Goal: Use online tool/utility: Use online tool/utility

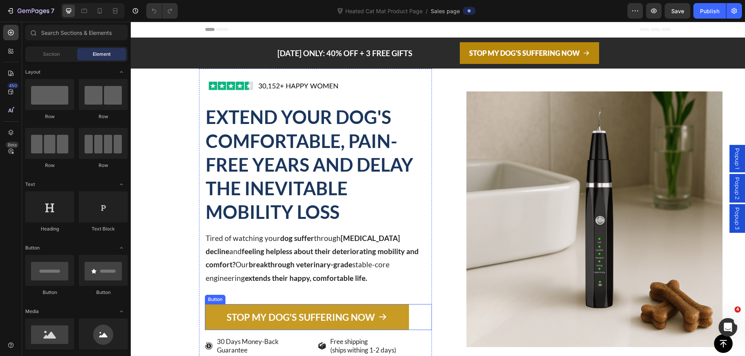
click at [335, 306] on link "STOP MY DOG'S SUFFERING NOW" at bounding box center [307, 317] width 204 height 26
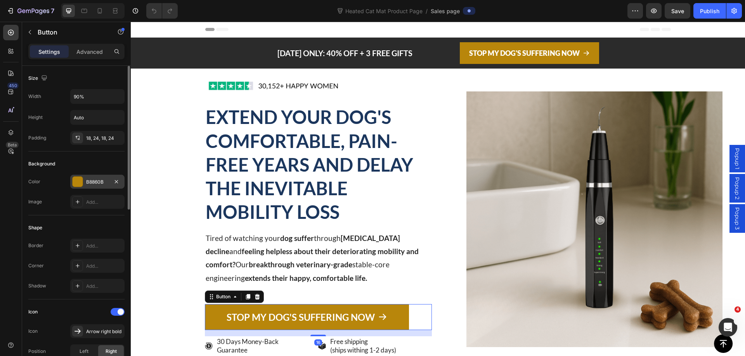
click at [94, 181] on div "B8860B" at bounding box center [97, 182] width 22 height 7
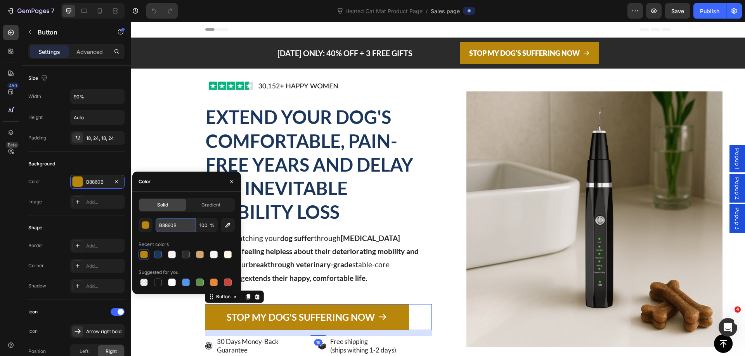
click at [170, 227] on input "B8860B" at bounding box center [176, 225] width 40 height 14
click at [168, 59] on div "[DATE] ONLY: 40% OFF + 3 FREE GIFTS Text block STOP MY DOG'S SUFFERING NOW Butt…" at bounding box center [438, 53] width 614 height 31
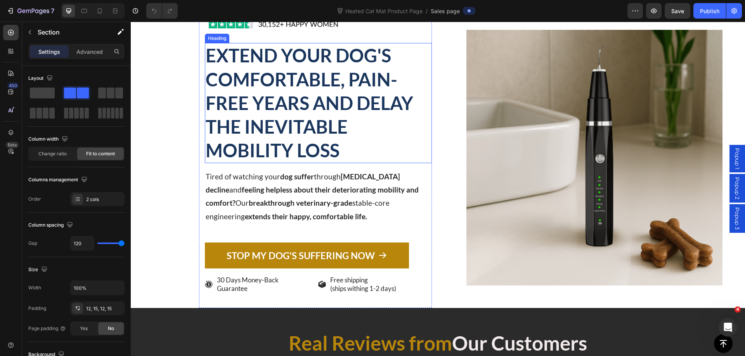
scroll to position [194, 0]
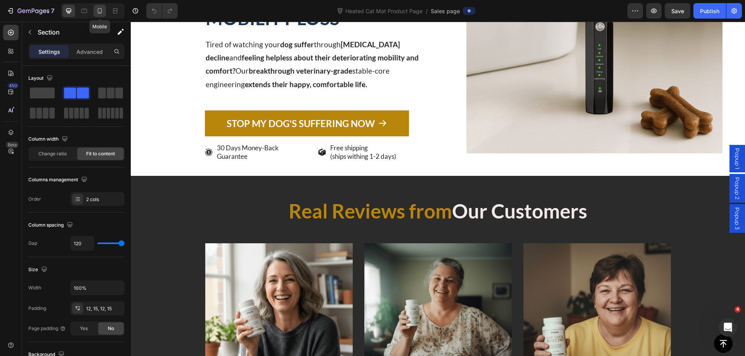
click at [97, 14] on icon at bounding box center [100, 11] width 8 height 8
type input "20"
